Goal: Task Accomplishment & Management: Manage account settings

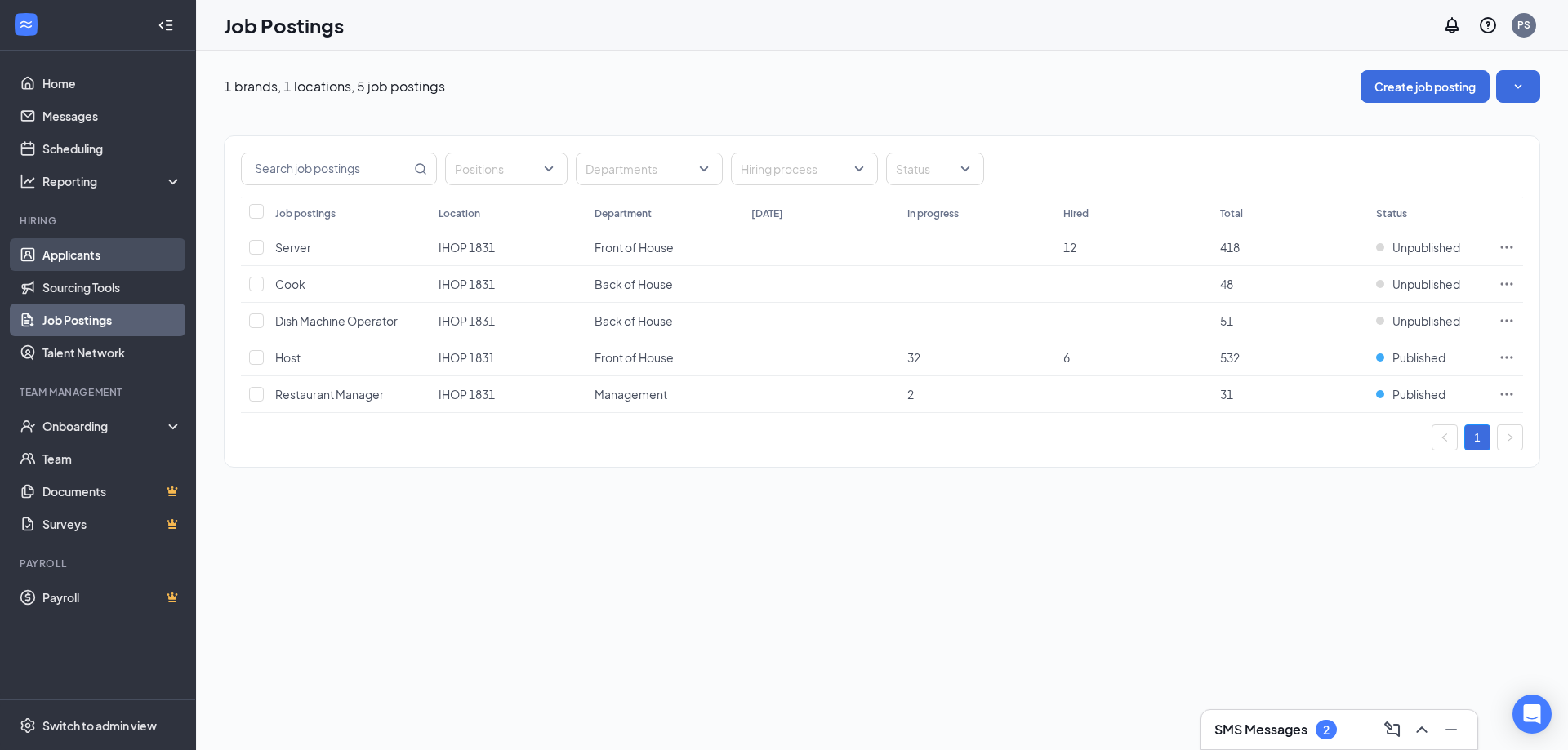
click at [67, 256] on link "Applicants" at bounding box center [111, 255] width 140 height 33
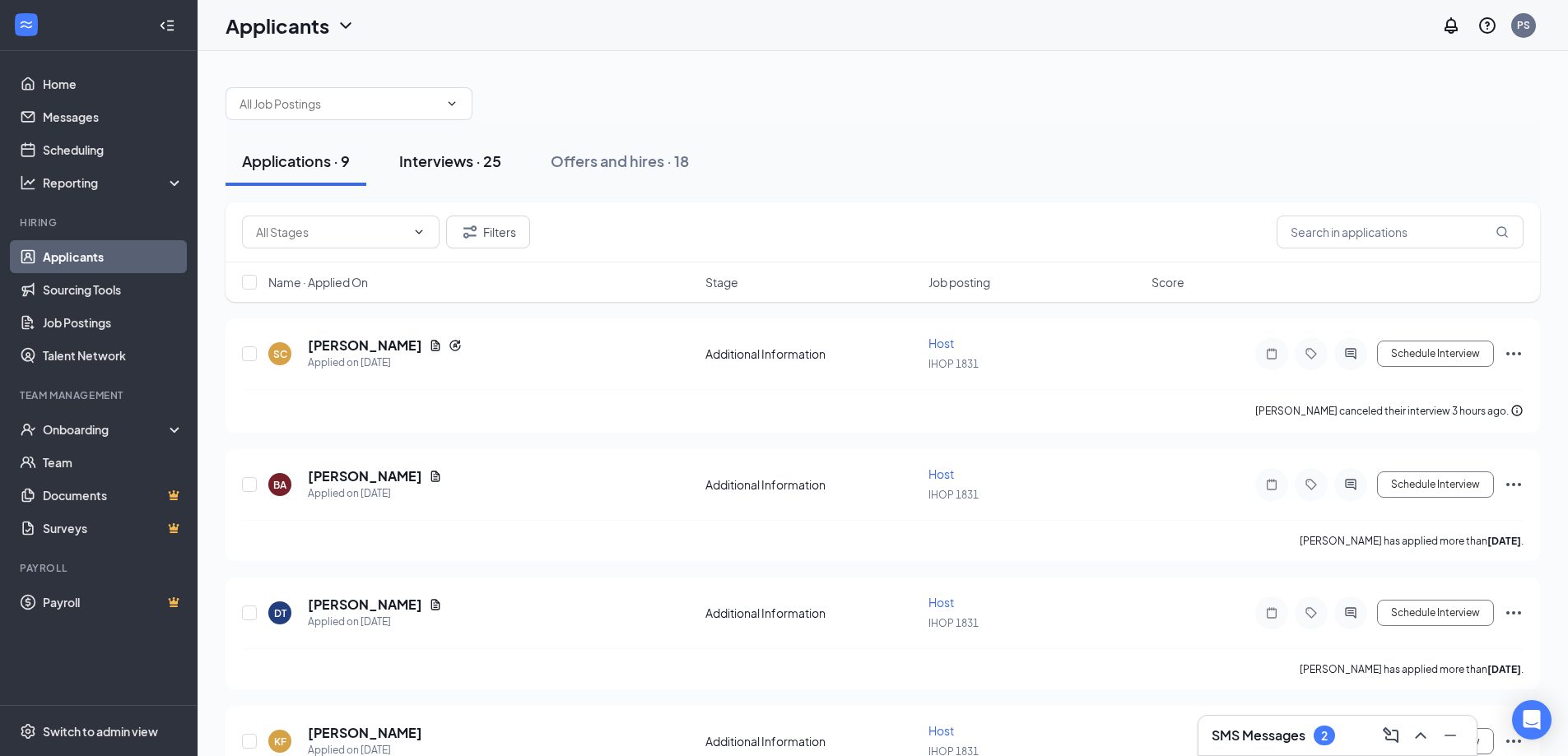
click at [450, 166] on div "Interviews · 25" at bounding box center [450, 161] width 102 height 21
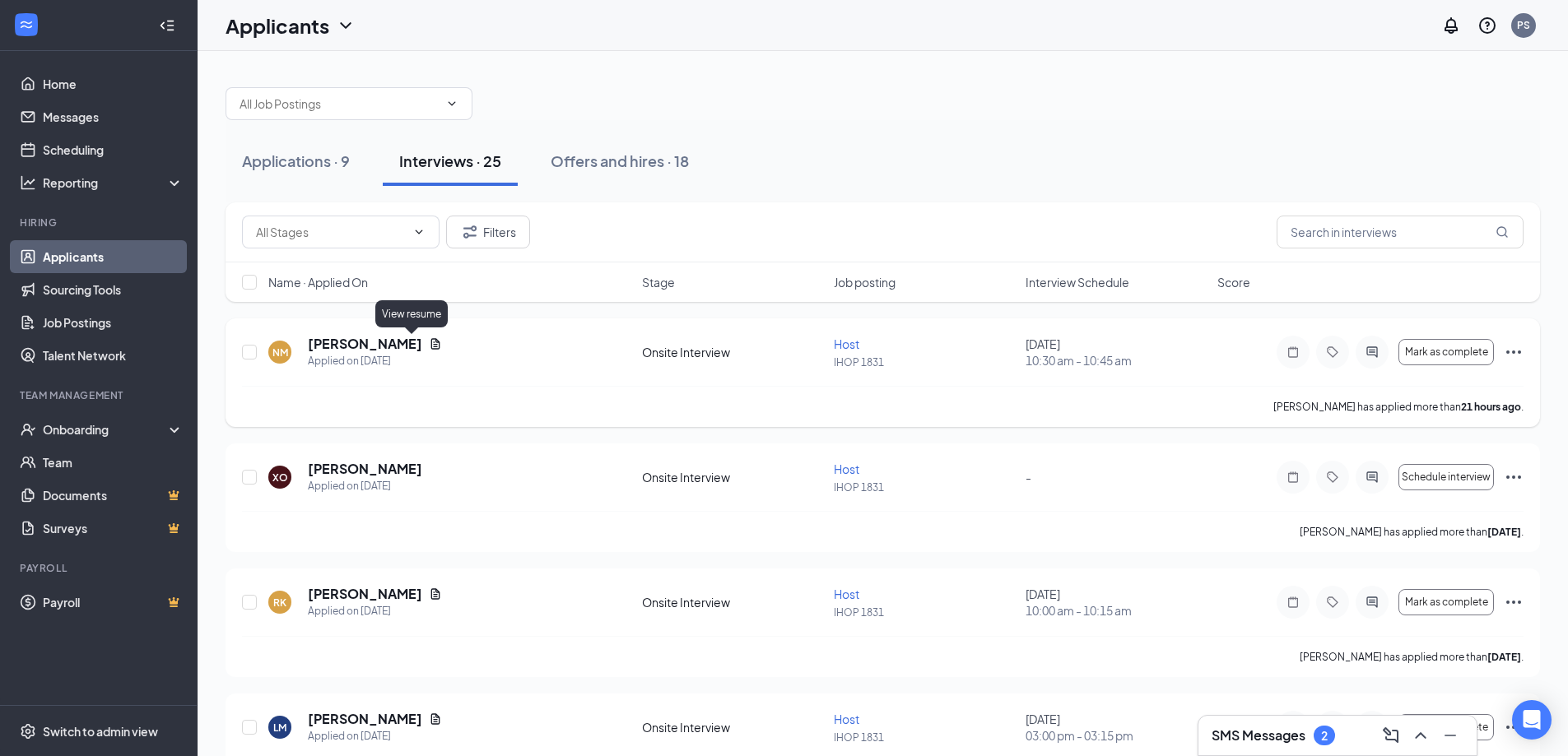
click at [431, 342] on icon "Document" at bounding box center [436, 343] width 9 height 10
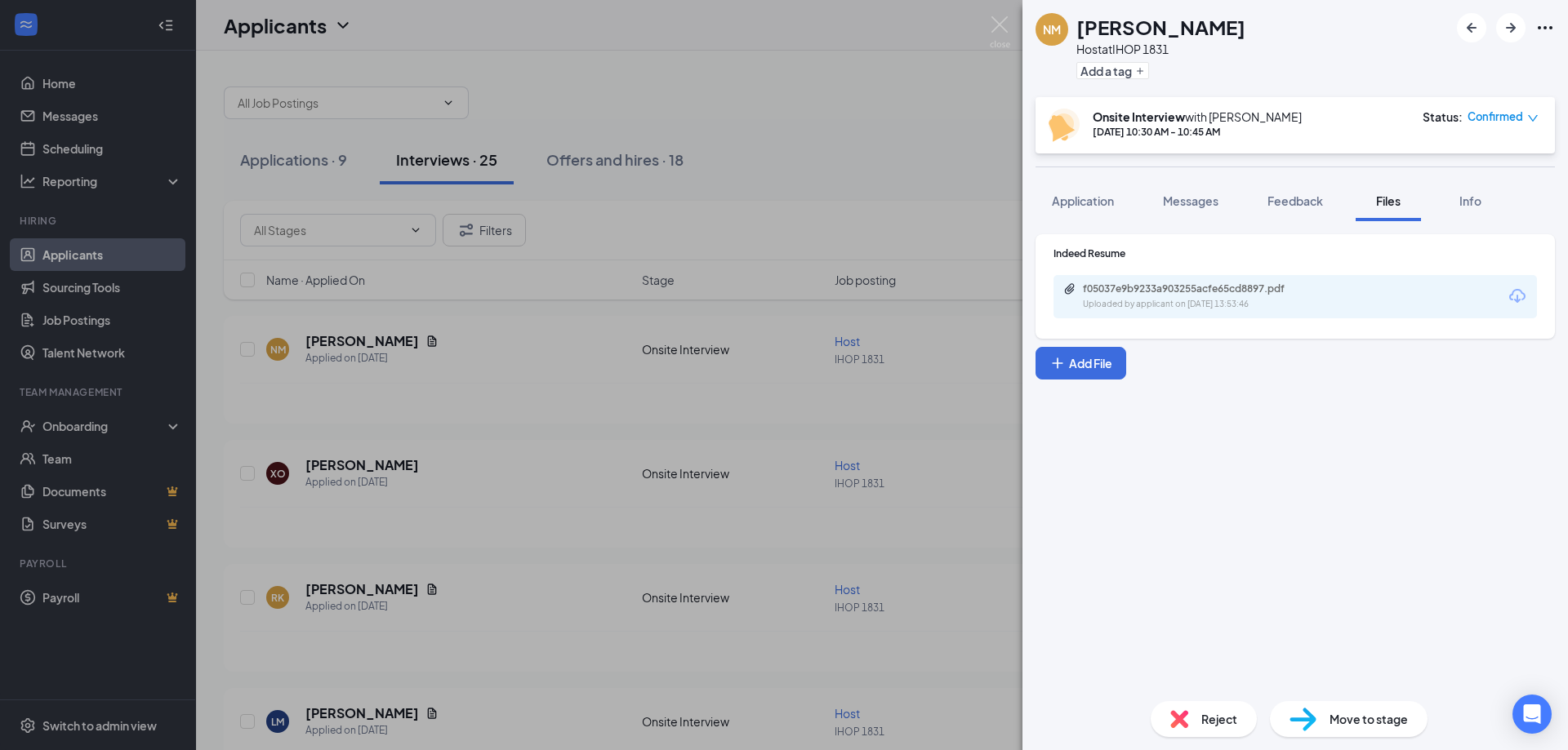
click at [1163, 291] on div "f05037e9b9233a903255acfe65cd8897.pdf" at bounding box center [1197, 289] width 229 height 13
click at [1061, 204] on span "Application" at bounding box center [1083, 201] width 62 height 15
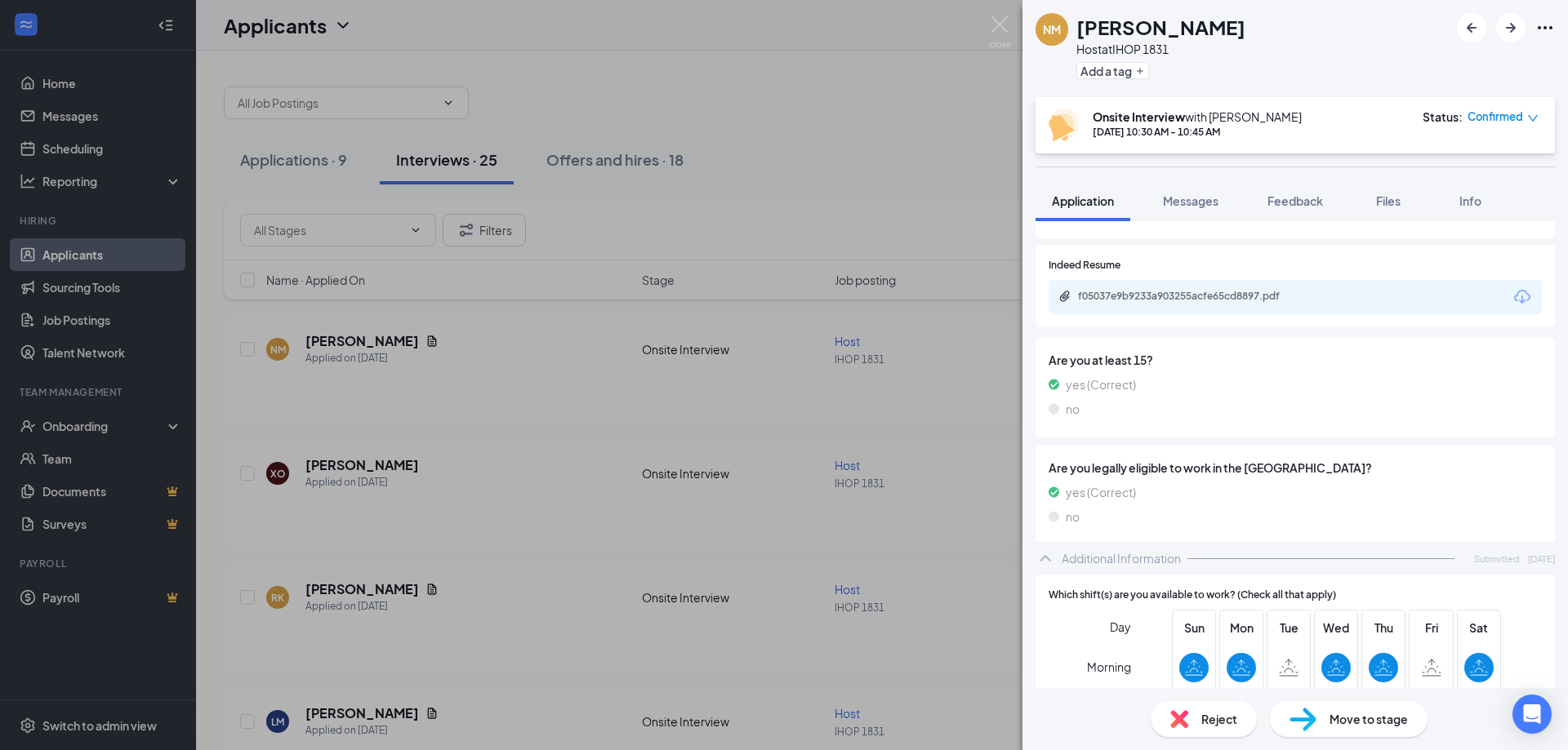
scroll to position [327, 0]
